Goal: Navigation & Orientation: Find specific page/section

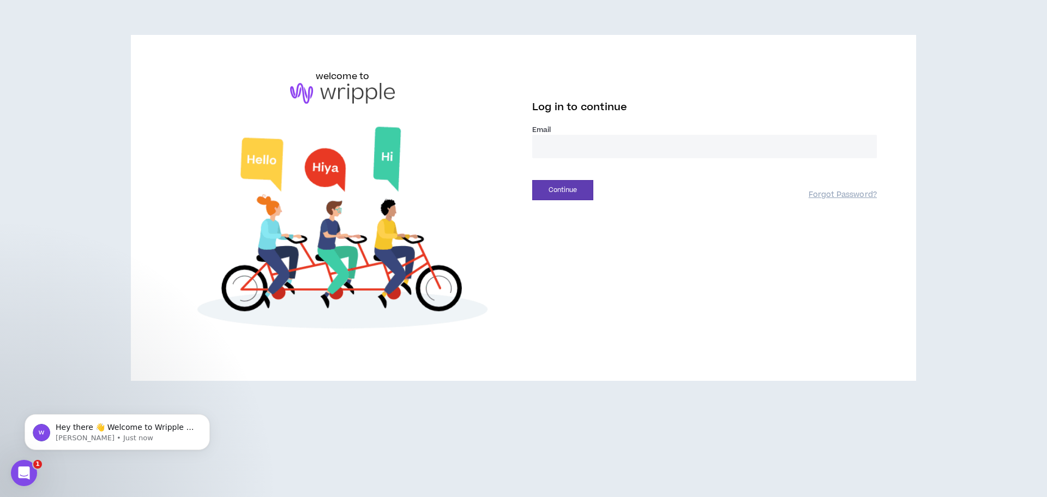
click at [604, 152] on input "email" at bounding box center [704, 146] width 345 height 23
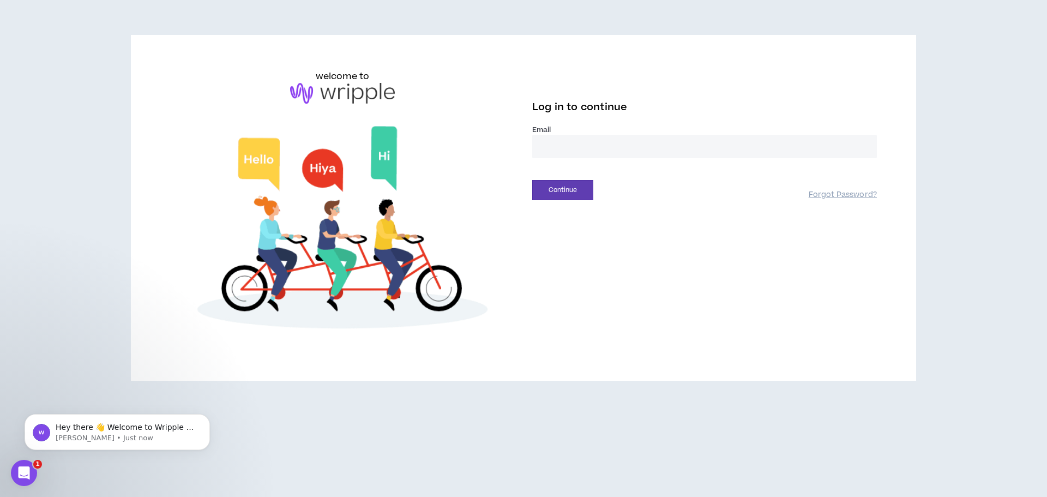
type input "**********"
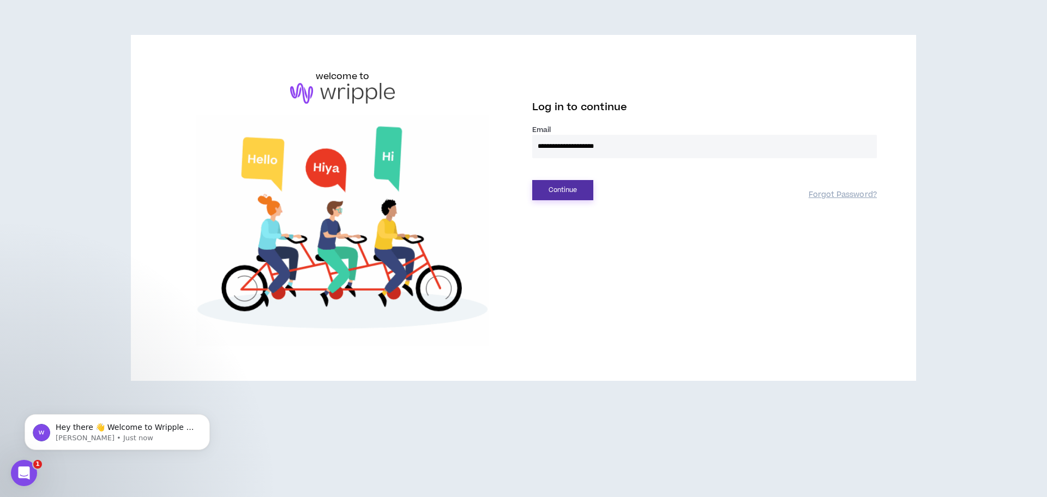
click at [566, 185] on button "Continue" at bounding box center [562, 190] width 61 height 20
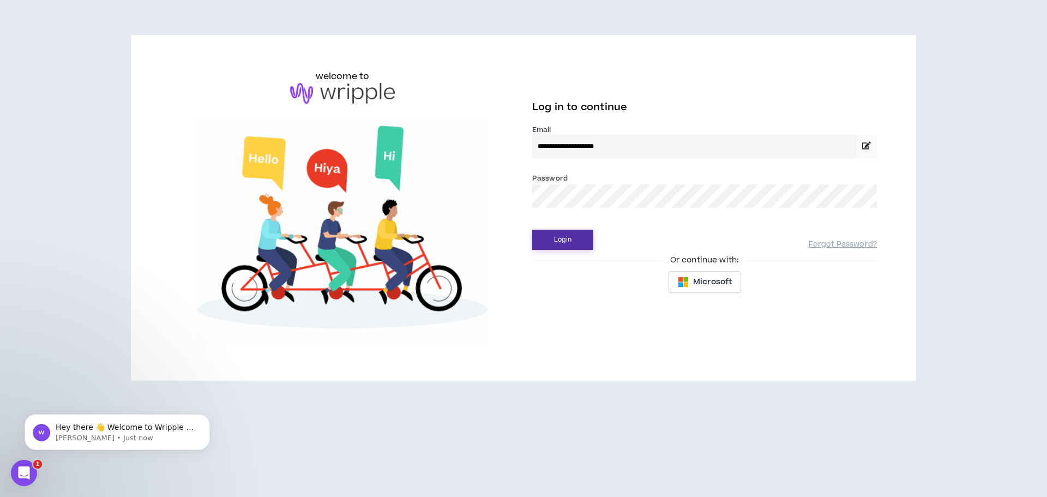
click at [579, 232] on button "Login" at bounding box center [562, 240] width 61 height 20
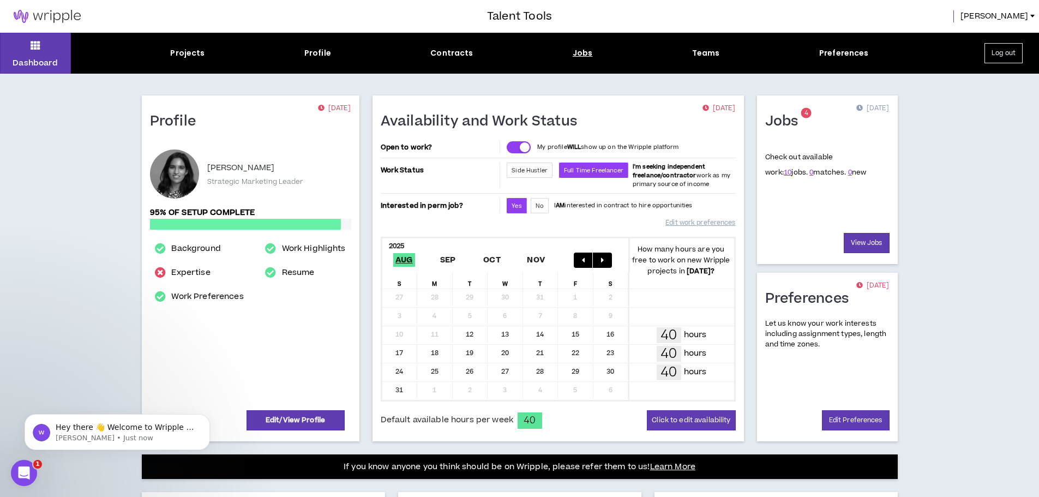
click at [585, 57] on div "Jobs" at bounding box center [583, 52] width 20 height 11
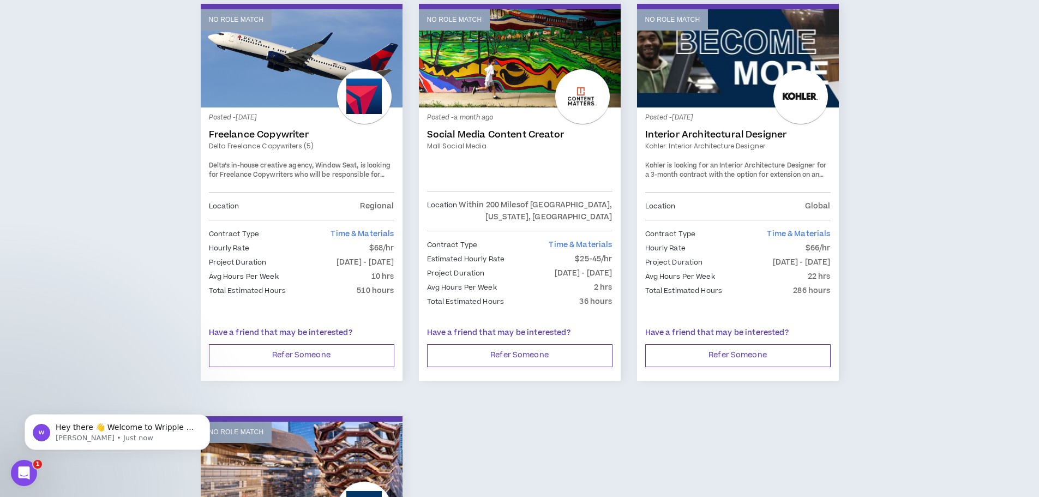
scroll to position [1146, 0]
